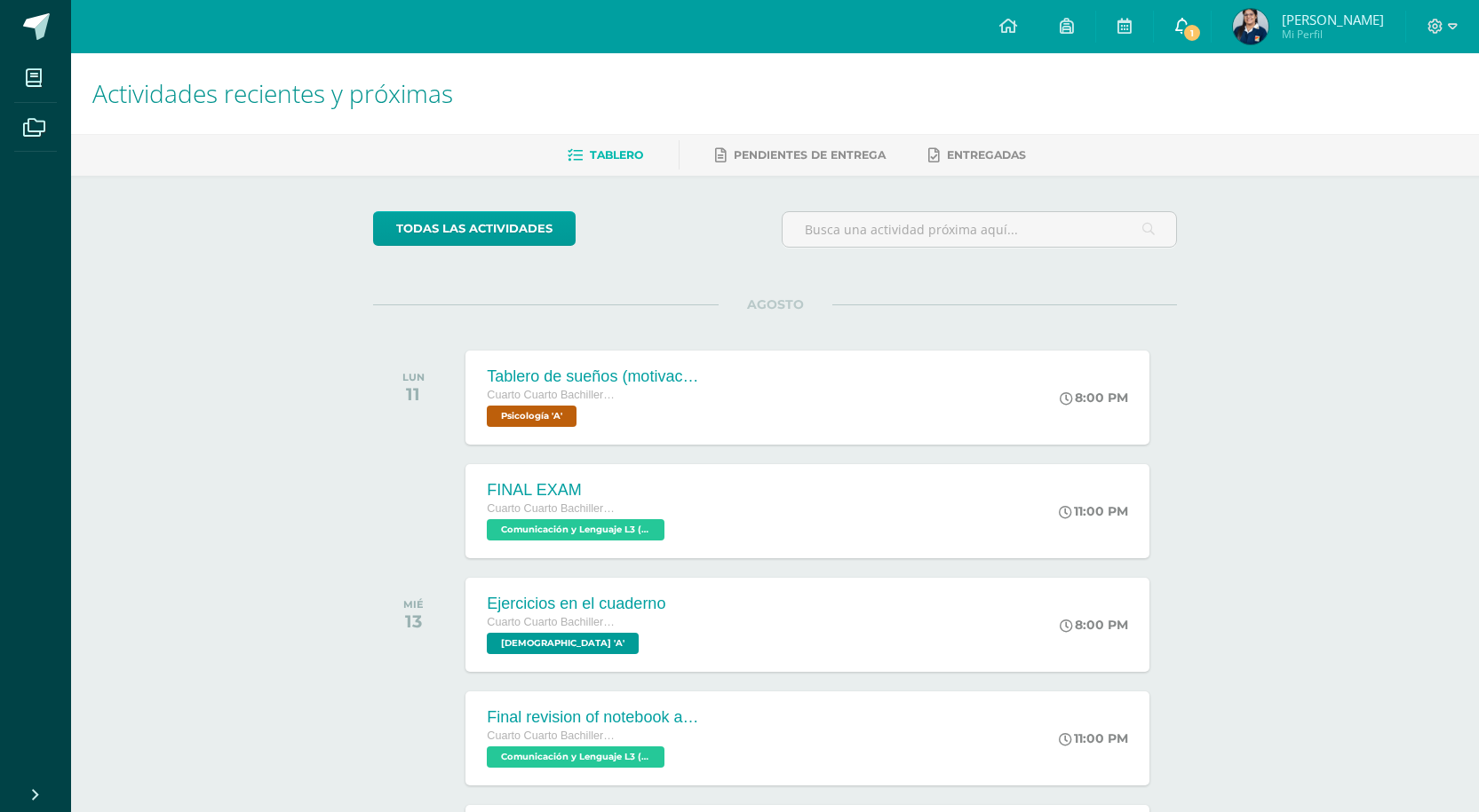
click at [1202, 28] on span "1" at bounding box center [1192, 33] width 20 height 20
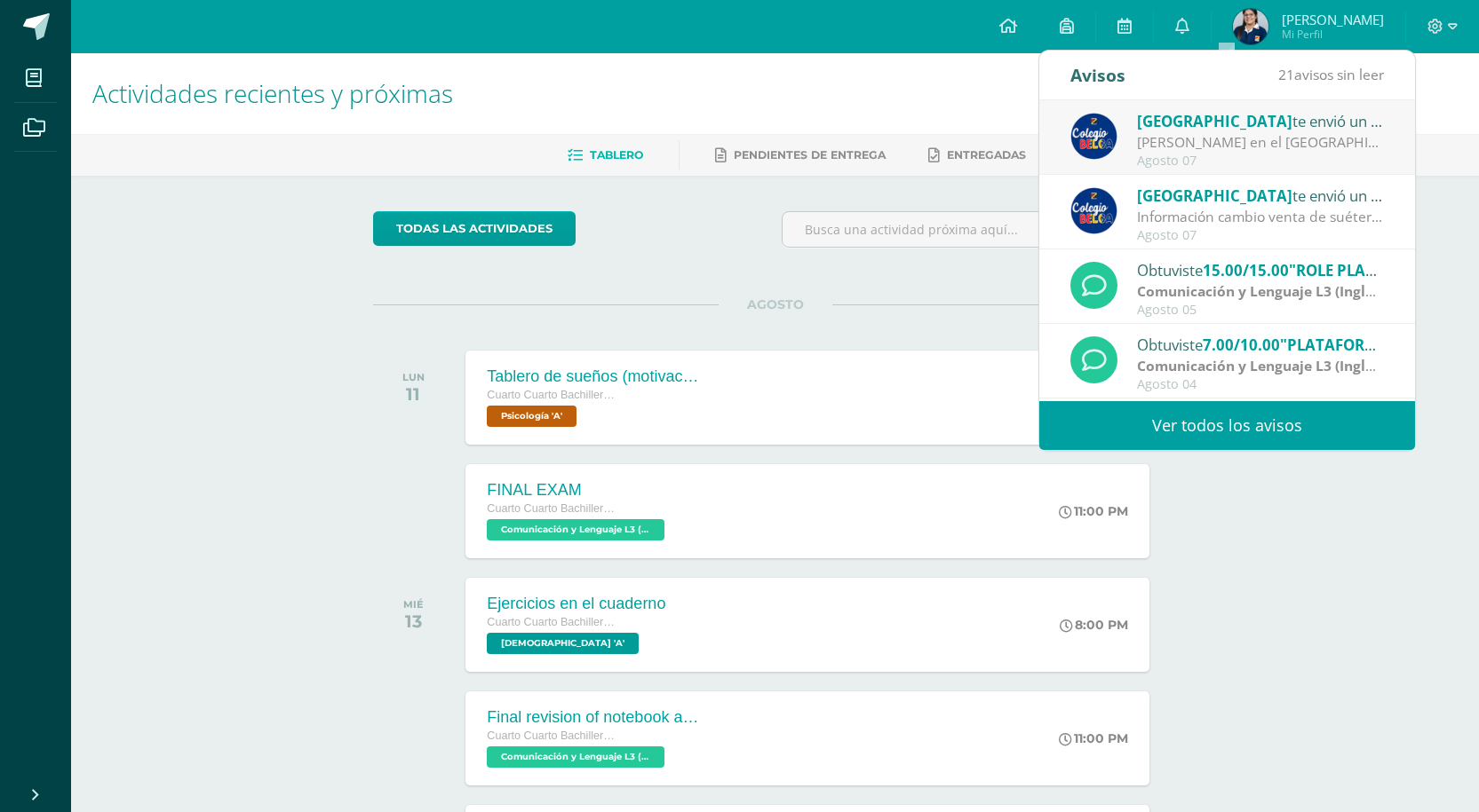
click at [1231, 119] on span "[GEOGRAPHIC_DATA]" at bounding box center [1215, 121] width 156 height 20
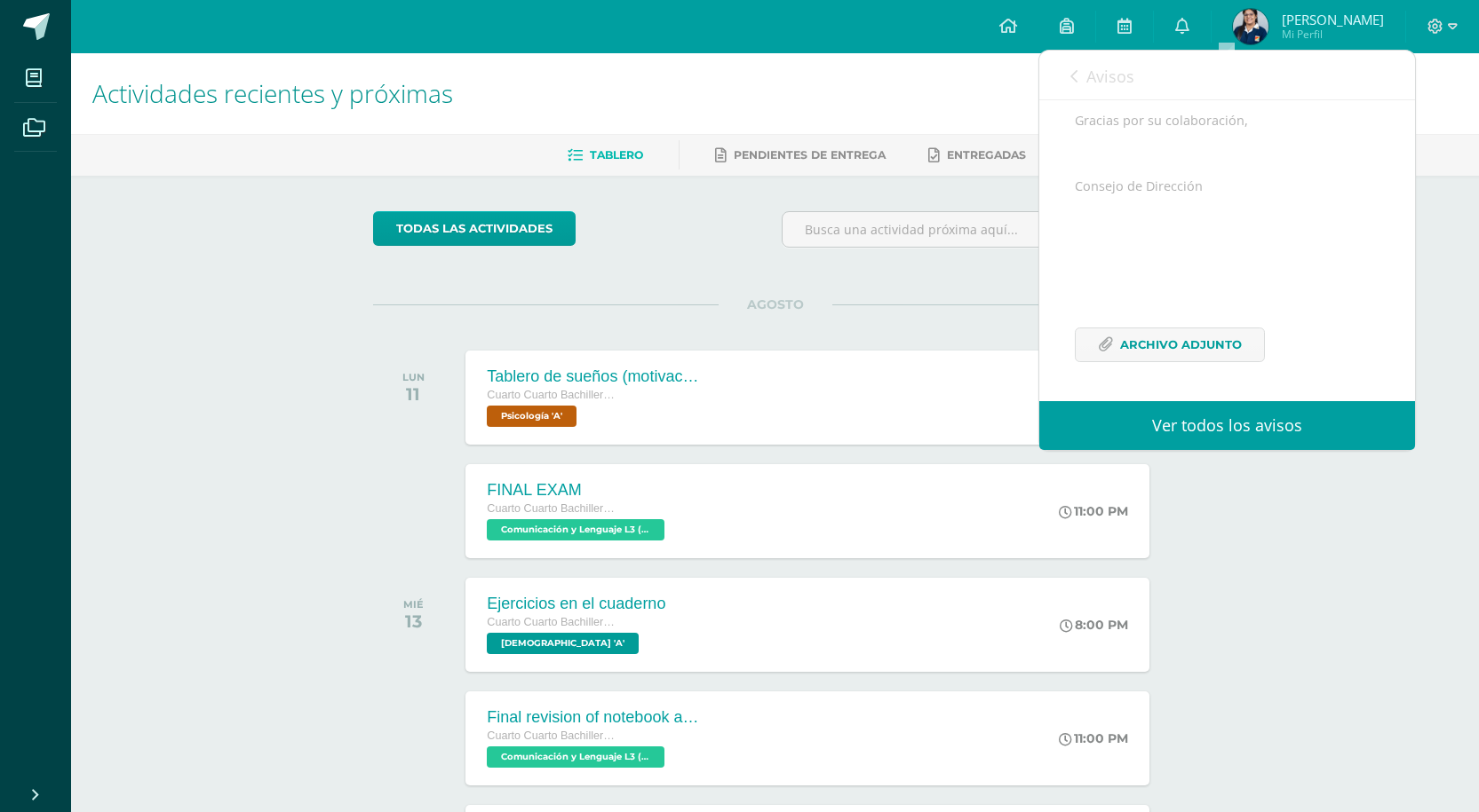
scroll to position [498, 0]
click at [1064, 71] on div "Avisos 20 avisos sin leer Avisos" at bounding box center [1227, 76] width 376 height 50
click at [1107, 73] on span "Avisos" at bounding box center [1110, 76] width 48 height 21
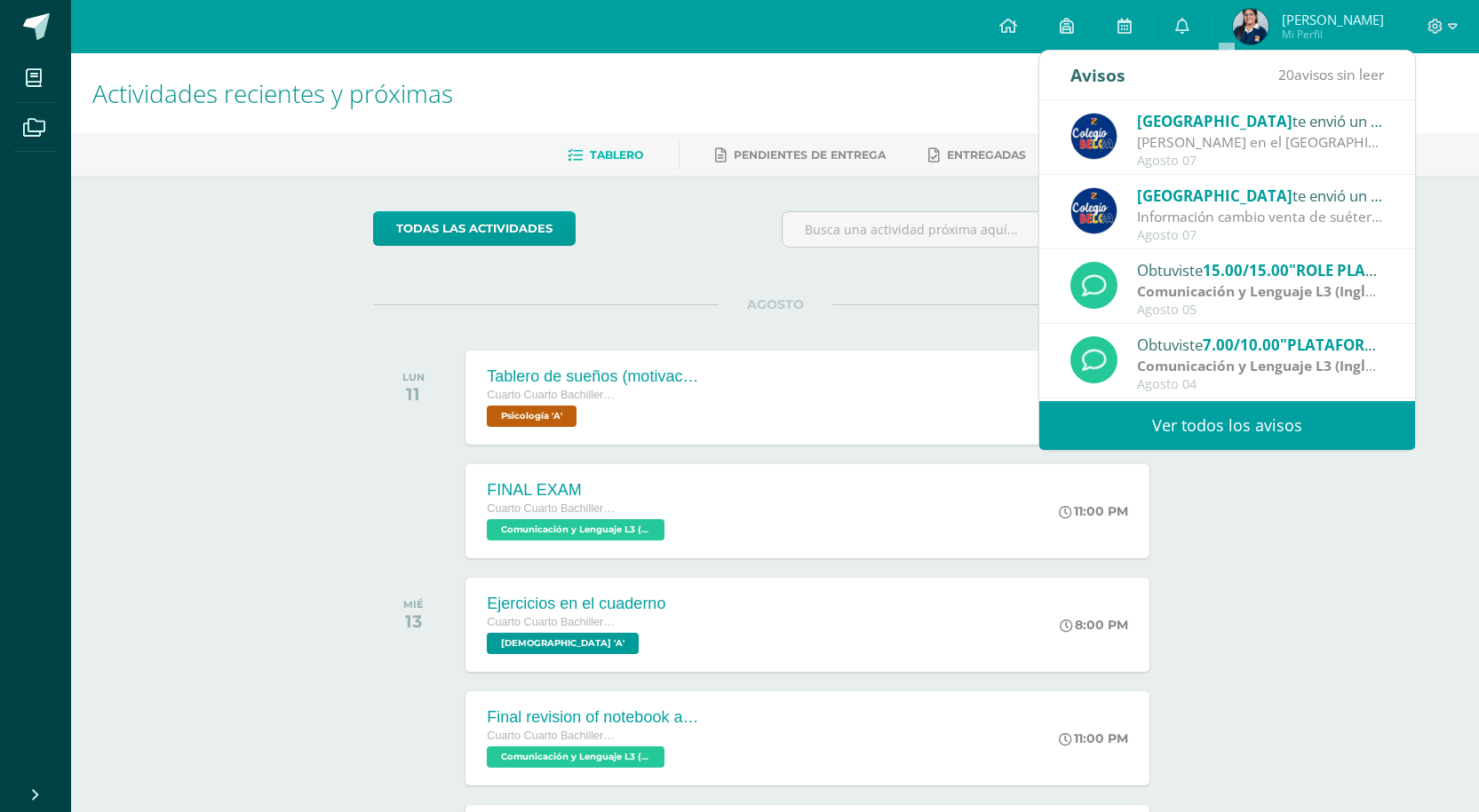
click at [1343, 76] on span "20 avisos sin leer" at bounding box center [1331, 75] width 106 height 20
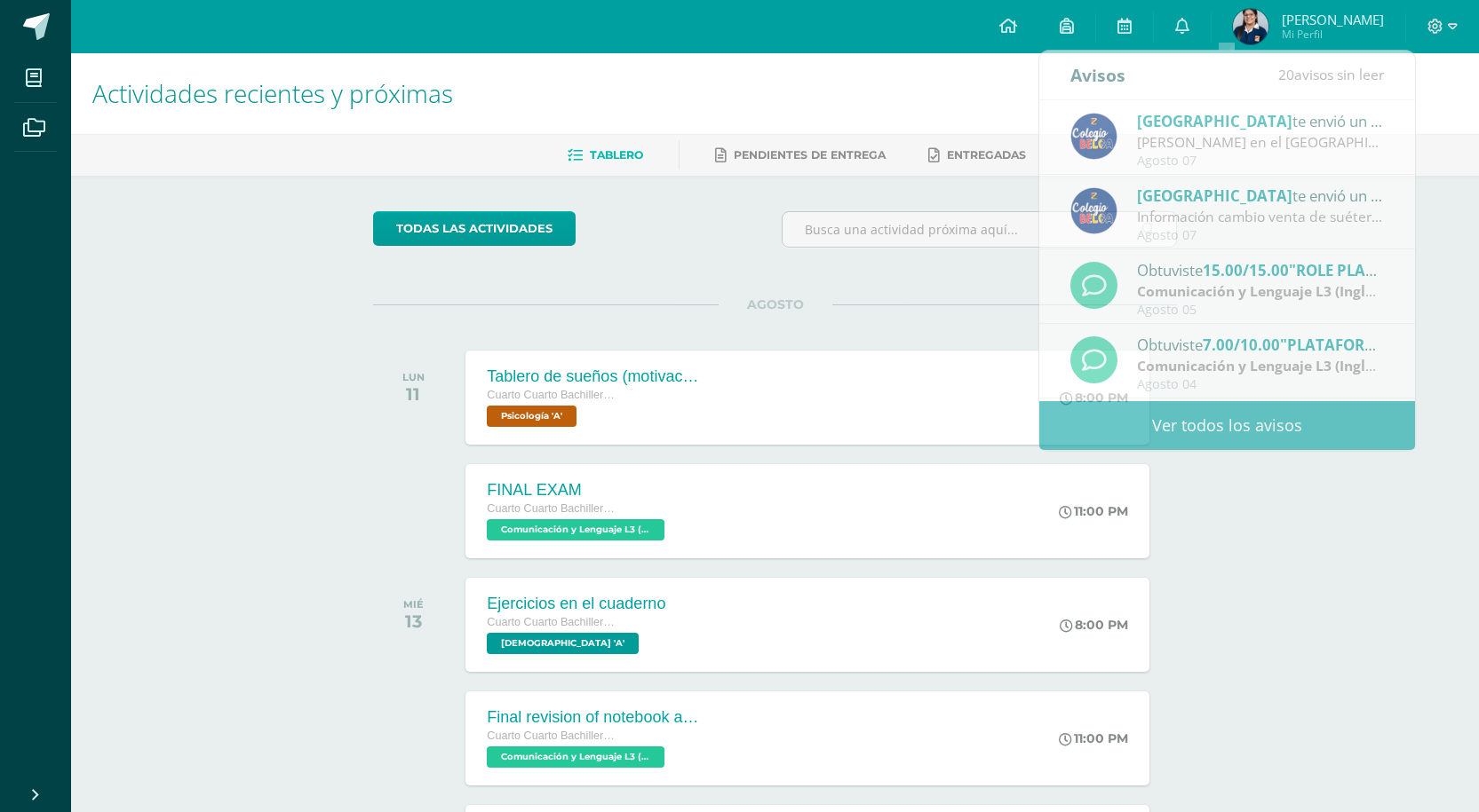
click at [1442, 182] on div "Actividades recientes y próximas Tablero Pendientes de entrega Entregadas todas…" at bounding box center [774, 588] width 1408 height 1072
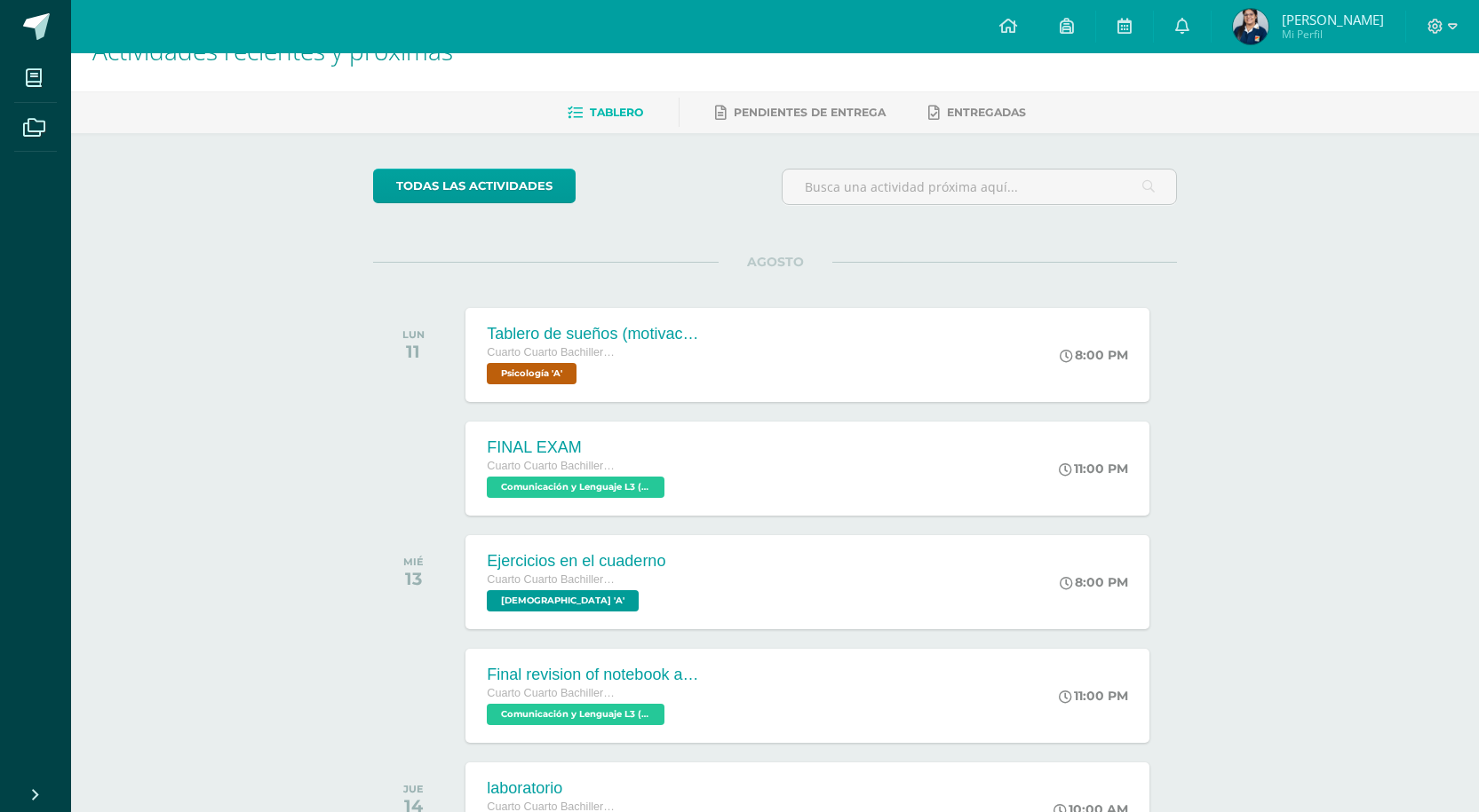
scroll to position [12, 0]
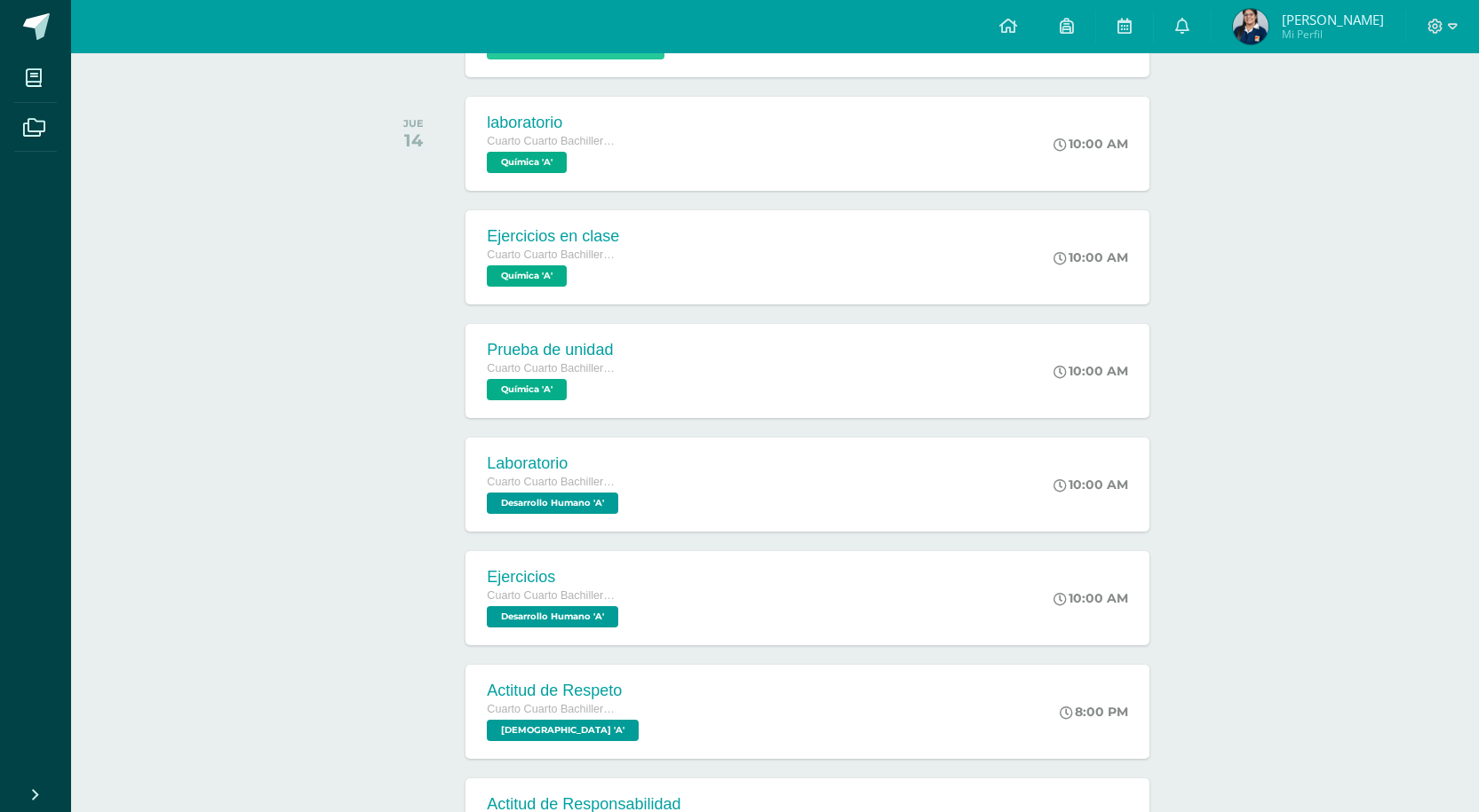
scroll to position [710, 0]
